Goal: Use online tool/utility: Utilize a website feature to perform a specific function

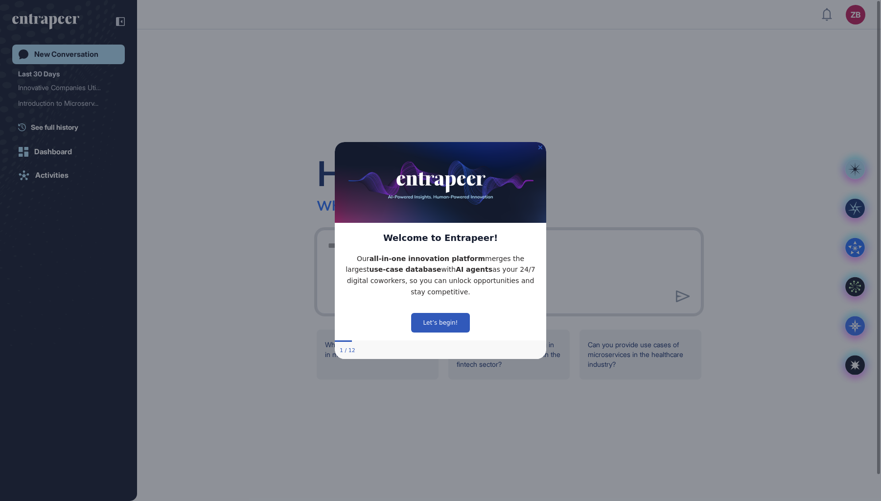
scroll to position [0, 0]
click at [541, 148] on icon "Close Preview" at bounding box center [541, 147] width 4 height 4
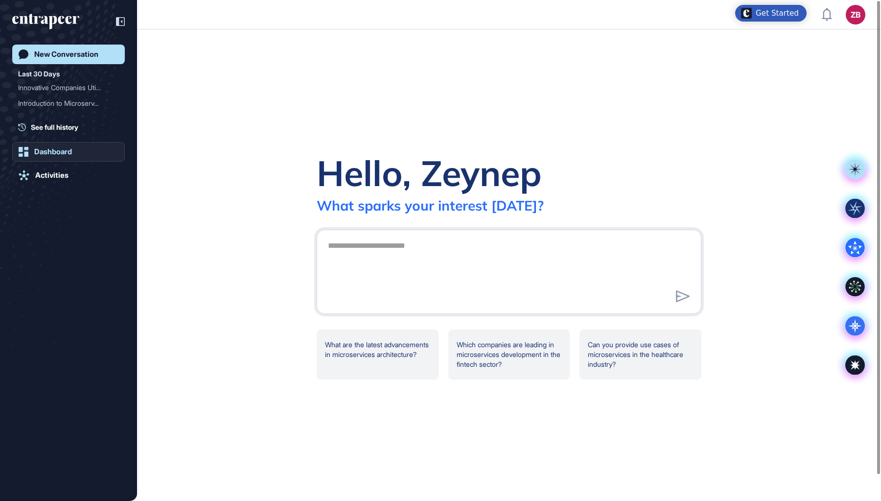
click at [59, 154] on div "Dashboard" at bounding box center [53, 151] width 38 height 9
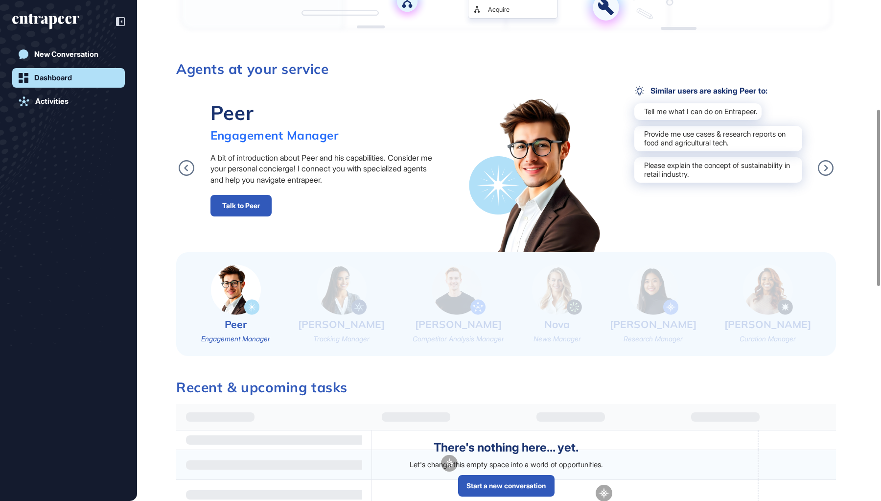
scroll to position [320, 0]
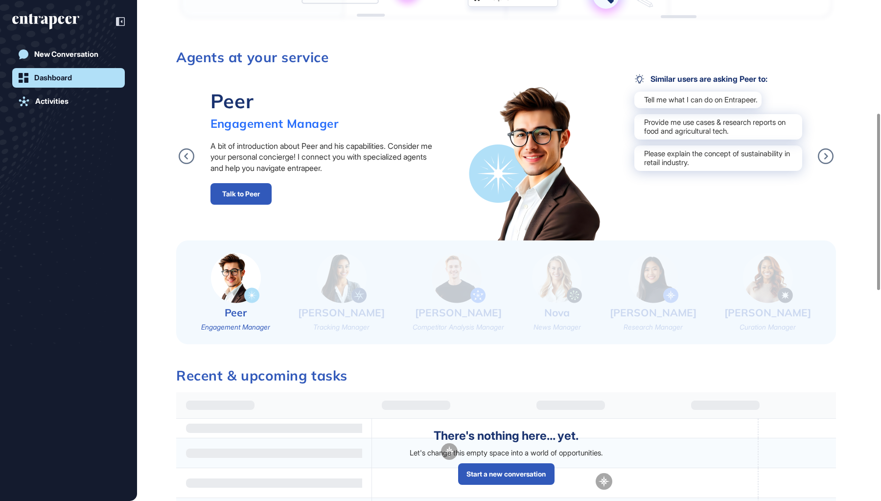
click at [342, 274] on img at bounding box center [342, 278] width 50 height 50
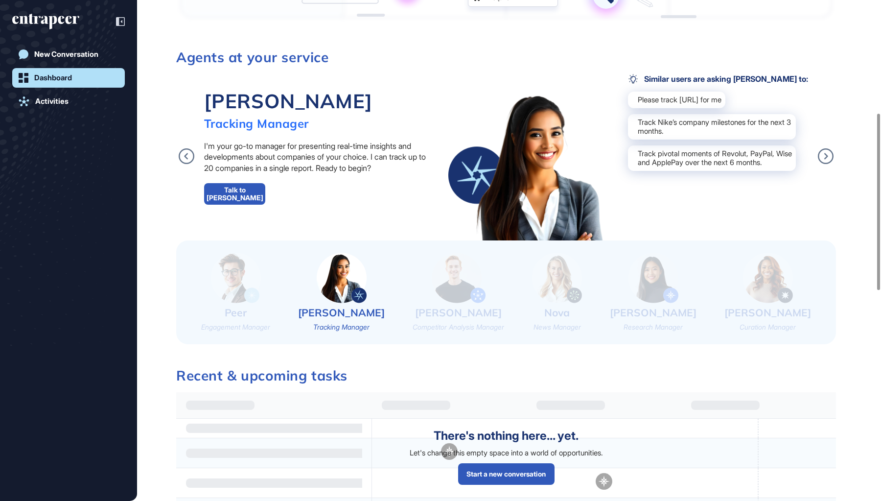
click at [457, 303] on div "Nash Competitor Analysis Manager" at bounding box center [459, 292] width 92 height 79
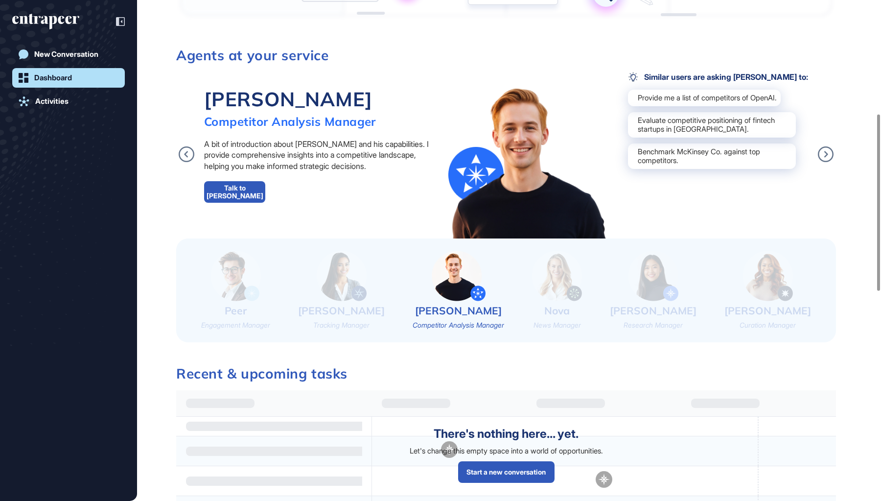
scroll to position [317, 0]
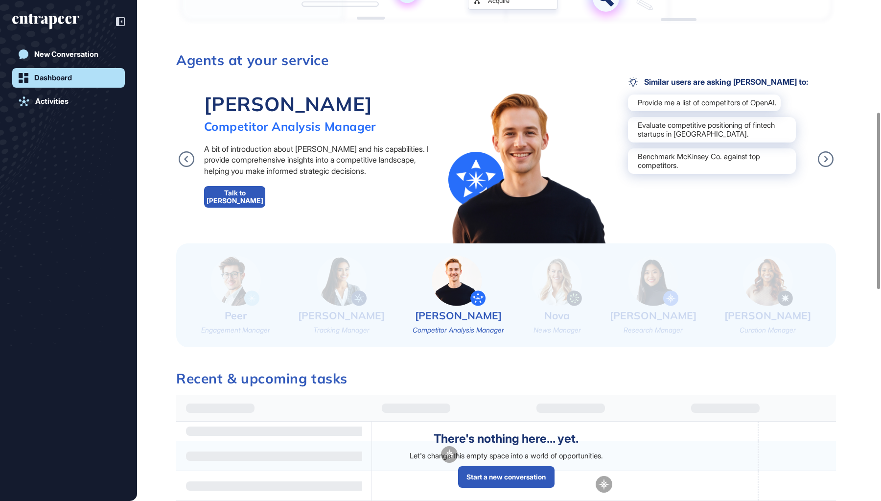
click at [242, 297] on img at bounding box center [236, 281] width 50 height 50
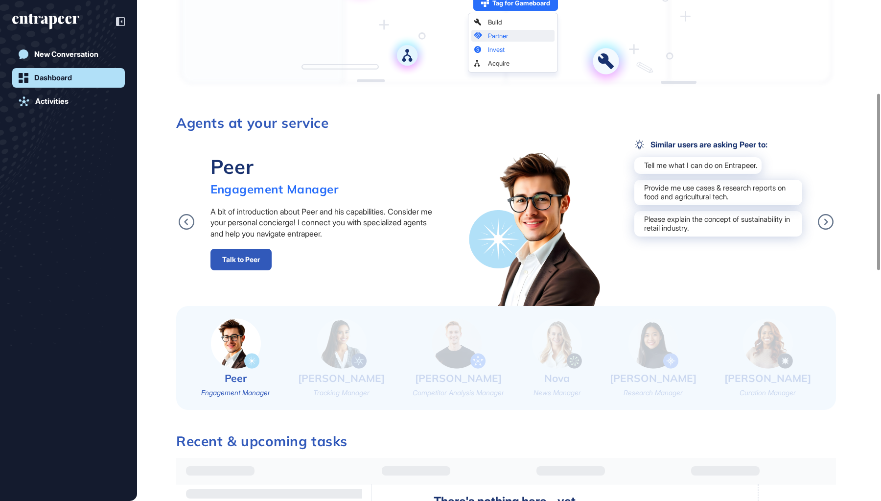
scroll to position [264, 0]
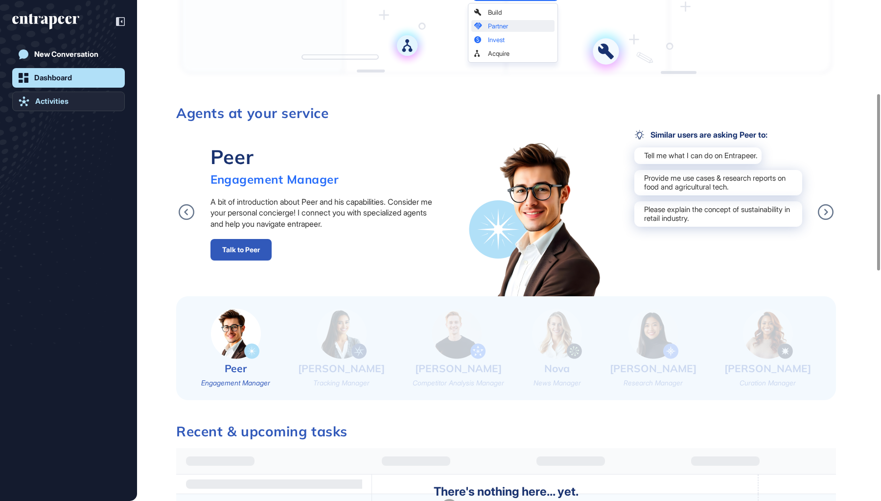
click at [66, 105] on div "Activities" at bounding box center [51, 101] width 33 height 9
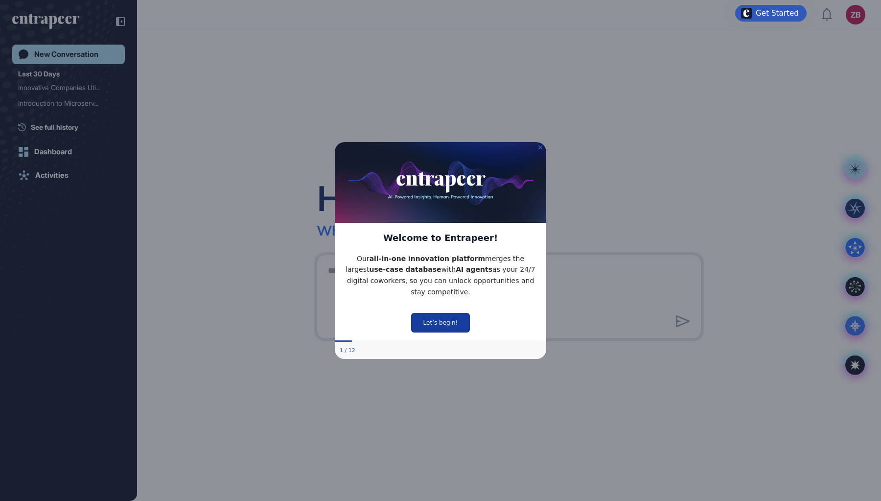
click at [440, 323] on button "Let’s begin!" at bounding box center [440, 323] width 59 height 20
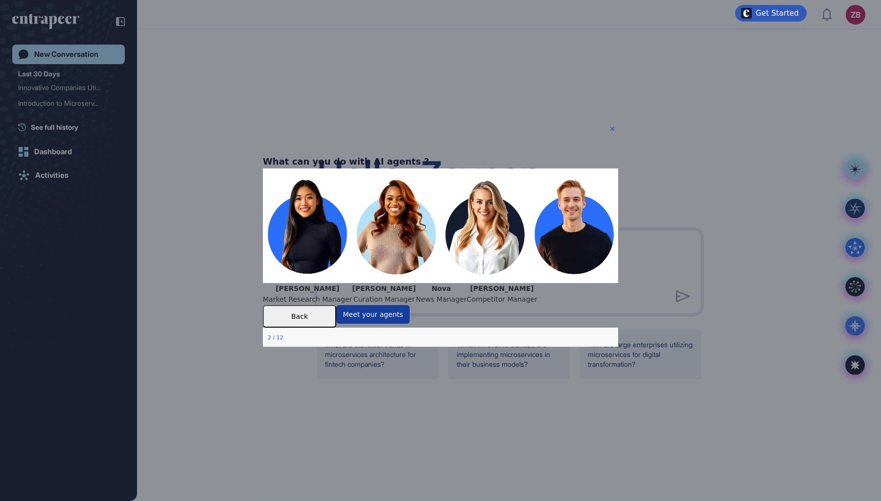
click at [410, 323] on button "Meet your agents" at bounding box center [372, 314] width 73 height 19
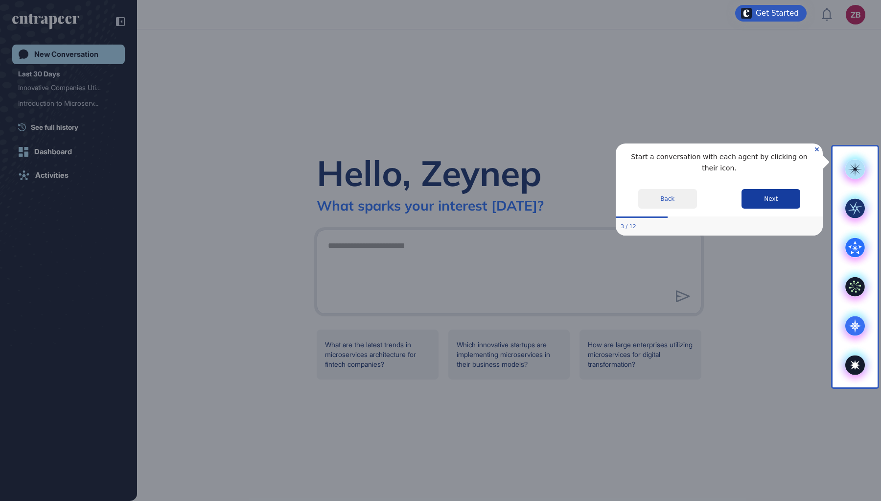
click at [781, 191] on button "Next" at bounding box center [771, 199] width 59 height 20
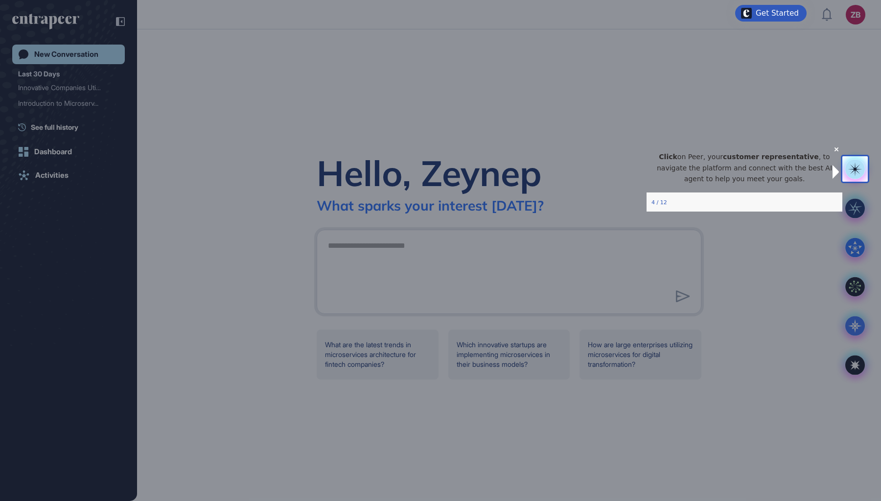
click at [835, 151] on icon "Close Preview" at bounding box center [837, 149] width 4 height 4
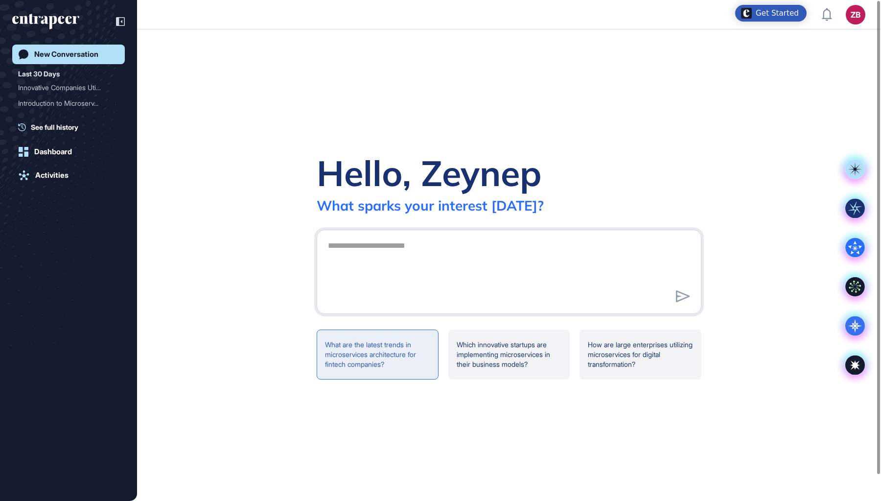
click at [372, 359] on div "What are the latest trends in microservices architecture for fintech companies?" at bounding box center [378, 355] width 122 height 50
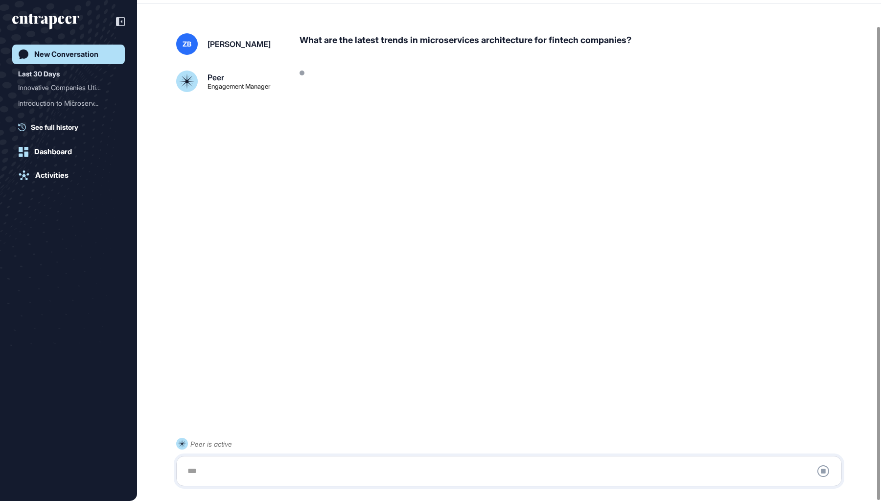
scroll to position [27, 0]
